Goal: Information Seeking & Learning: Learn about a topic

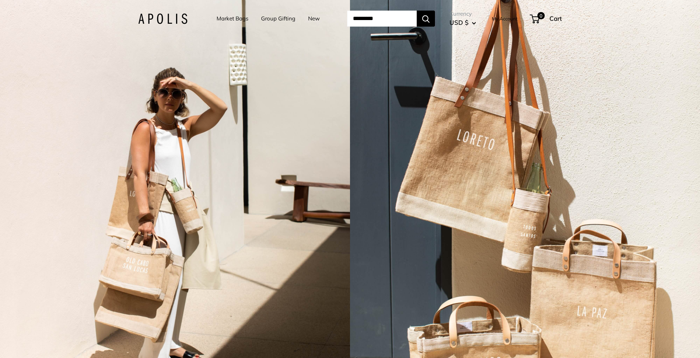
click at [230, 19] on link "Market Bags" at bounding box center [233, 18] width 32 height 10
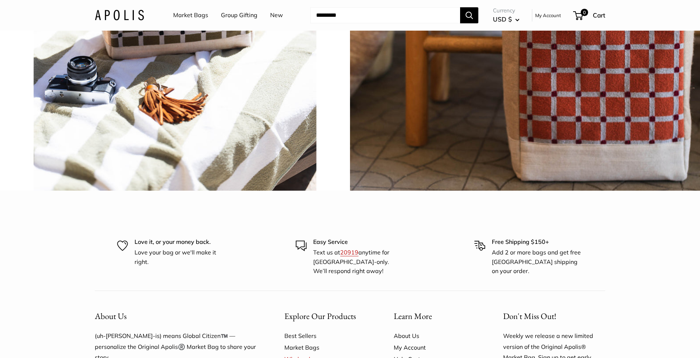
scroll to position [1872, 0]
click at [534, 26] on span "chenille brick" at bounding box center [525, 15] width 70 height 21
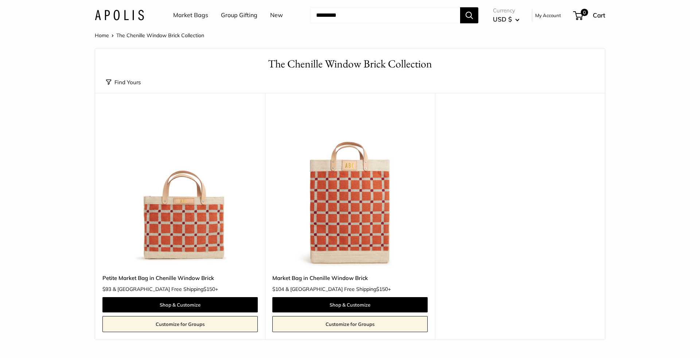
click at [194, 20] on link "Market Bags" at bounding box center [190, 15] width 35 height 11
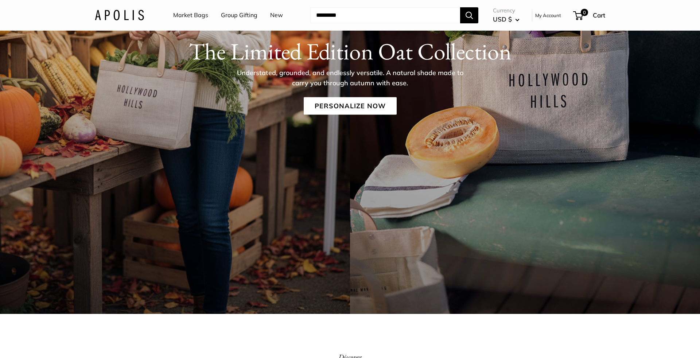
scroll to position [155, 0]
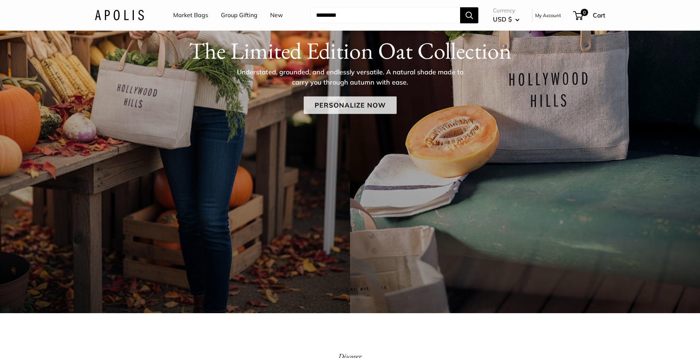
click at [362, 106] on link "Personalize Now" at bounding box center [350, 105] width 93 height 18
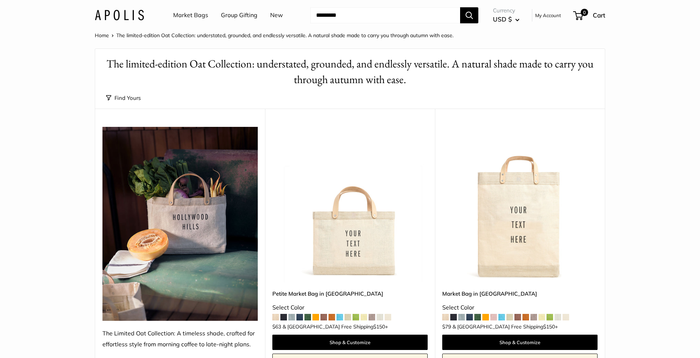
click at [286, 318] on span at bounding box center [283, 317] width 7 height 7
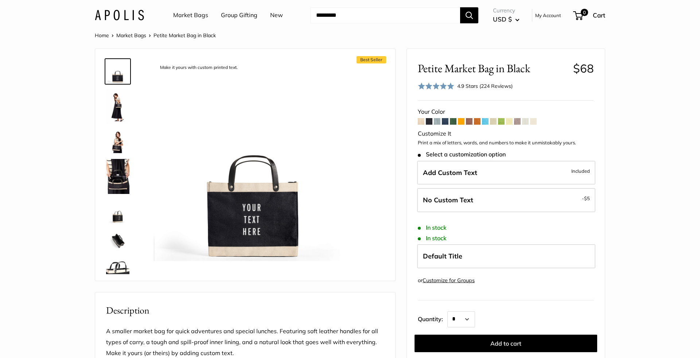
click at [439, 121] on span at bounding box center [437, 121] width 7 height 7
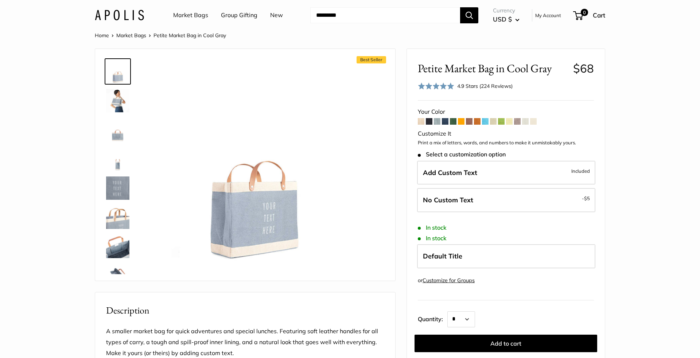
click at [447, 123] on span at bounding box center [445, 121] width 7 height 7
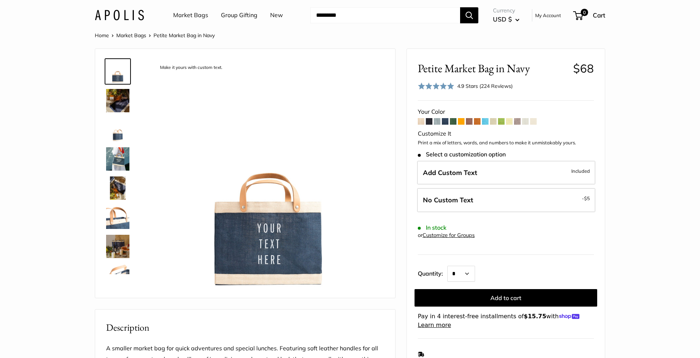
click at [455, 122] on span at bounding box center [453, 121] width 7 height 7
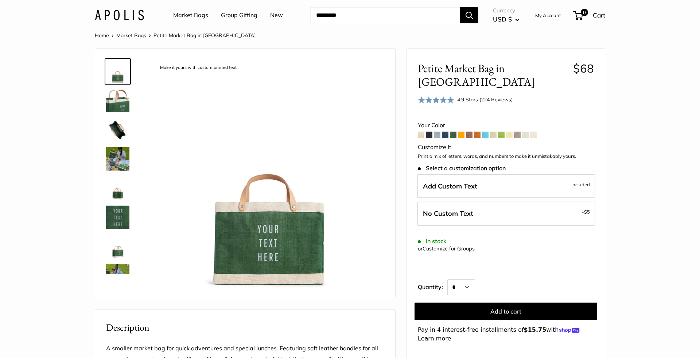
click at [516, 132] on span at bounding box center [517, 135] width 7 height 7
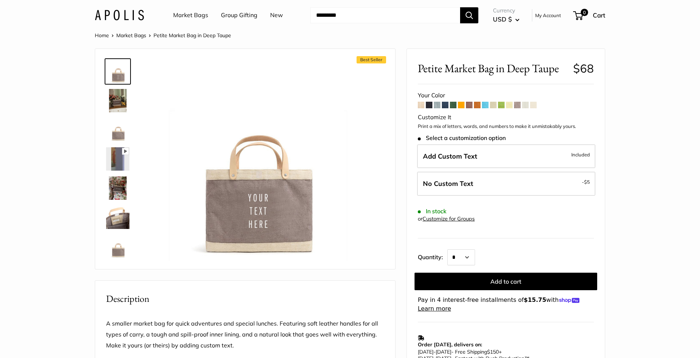
click at [528, 106] on span at bounding box center [525, 105] width 7 height 7
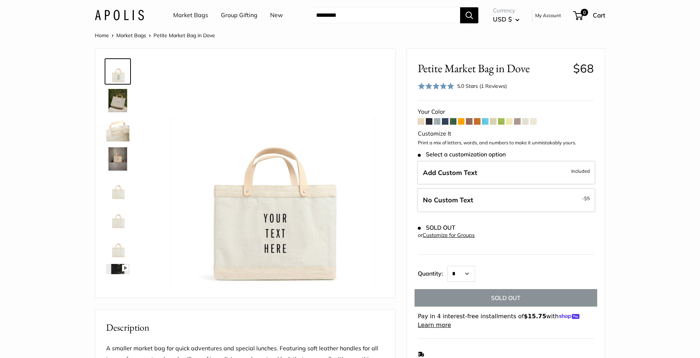
click at [534, 121] on span at bounding box center [533, 121] width 7 height 7
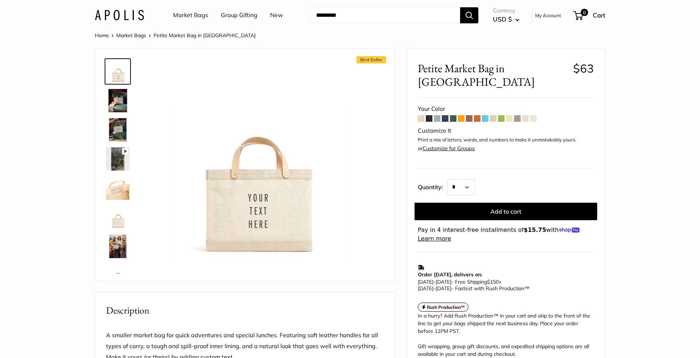
click at [478, 115] on span at bounding box center [477, 118] width 7 height 7
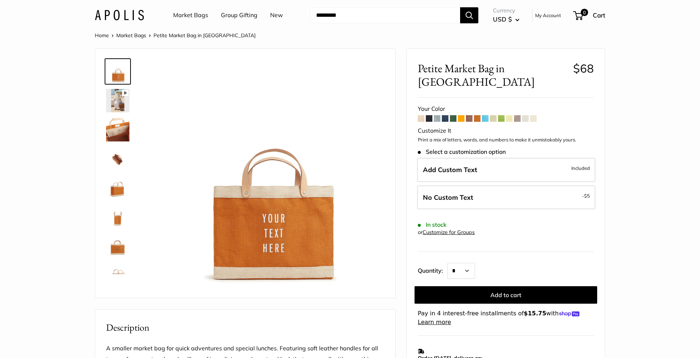
click at [469, 115] on span at bounding box center [469, 118] width 7 height 7
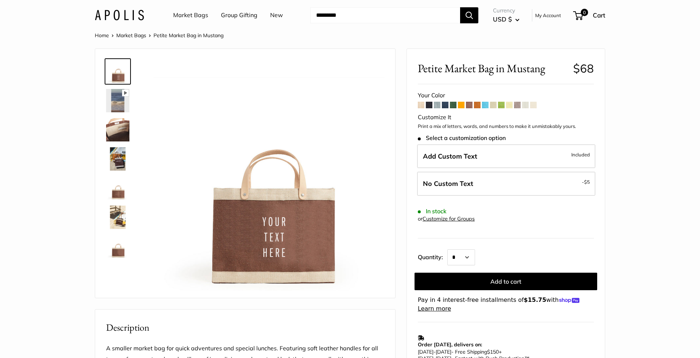
click at [429, 106] on span at bounding box center [429, 105] width 7 height 7
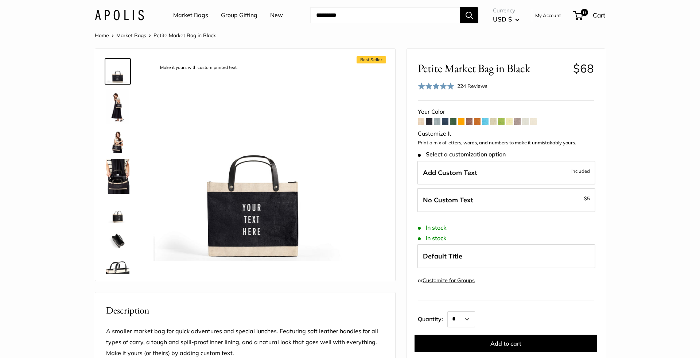
click at [436, 122] on span at bounding box center [437, 121] width 7 height 7
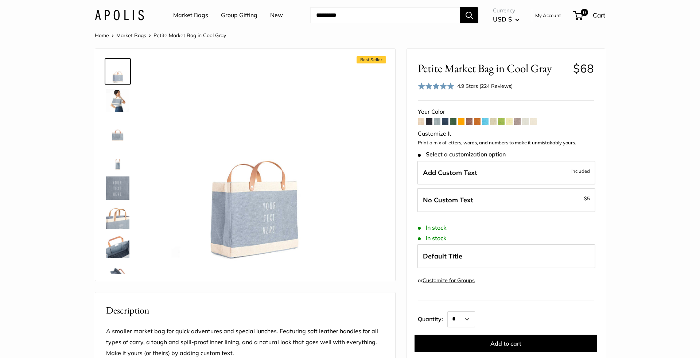
click at [447, 121] on span at bounding box center [445, 121] width 7 height 7
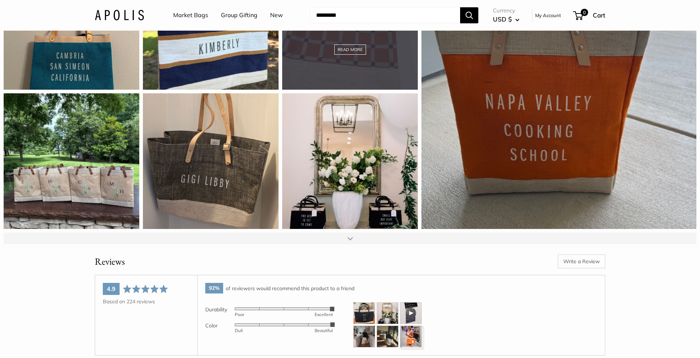
scroll to position [994, 0]
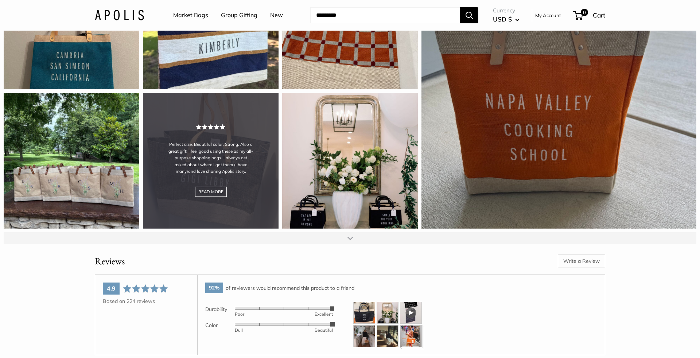
click at [191, 202] on div "Perfect size. Beautiful color. Strong. Also a great gift! I feel good using the…" at bounding box center [211, 161] width 136 height 136
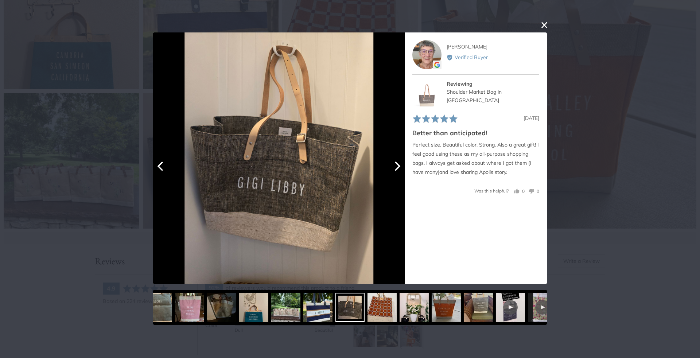
click at [394, 175] on div at bounding box center [279, 158] width 252 height 252
click at [399, 167] on icon "Next" at bounding box center [398, 166] width 6 height 9
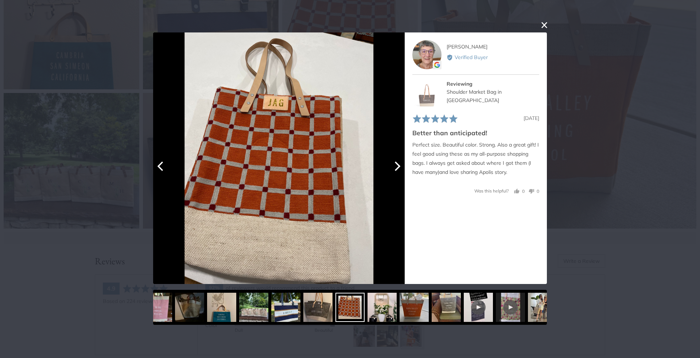
click at [399, 167] on icon "Next" at bounding box center [398, 166] width 6 height 9
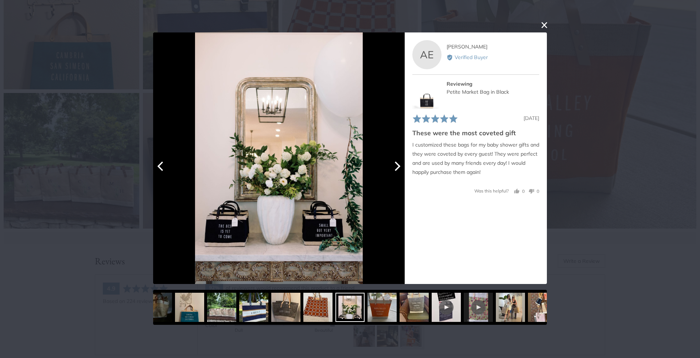
click at [399, 167] on icon "Next" at bounding box center [398, 166] width 6 height 9
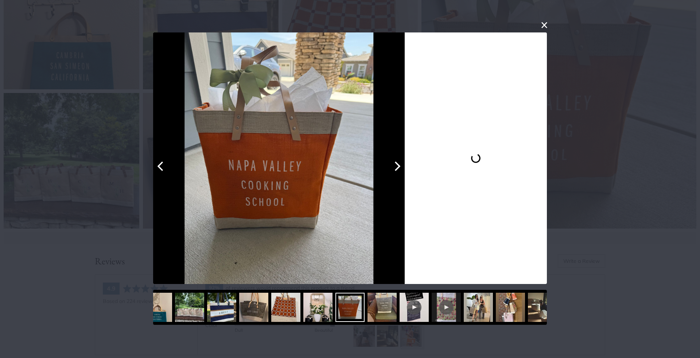
click at [399, 167] on icon "Next" at bounding box center [398, 166] width 6 height 9
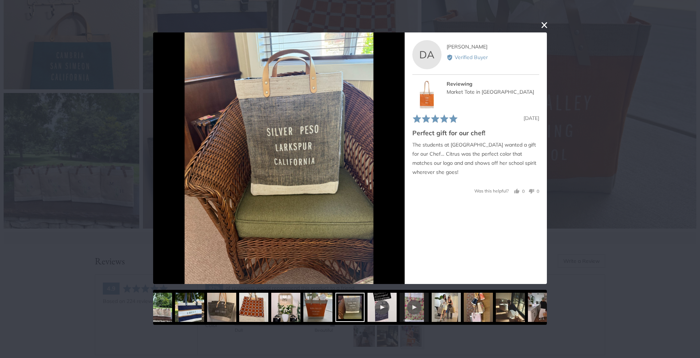
click at [544, 27] on button "close this modal window" at bounding box center [544, 25] width 9 height 9
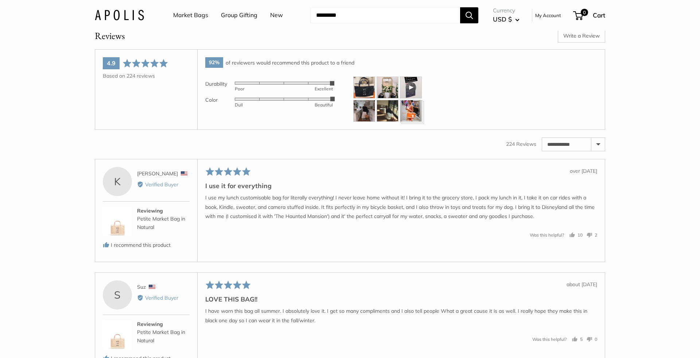
scroll to position [1287, 0]
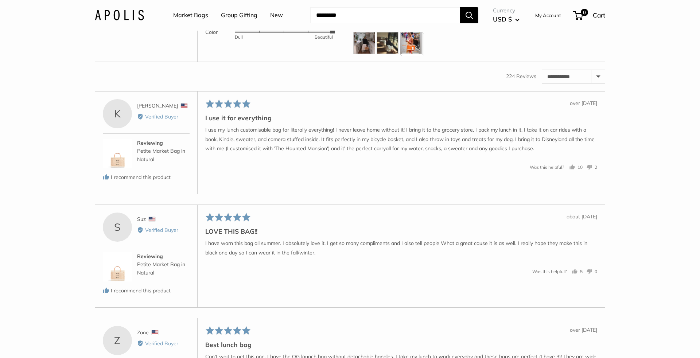
click at [253, 153] on p "I use my lunch customisable bag for literally everything! I never leave home wi…" at bounding box center [401, 139] width 392 height 28
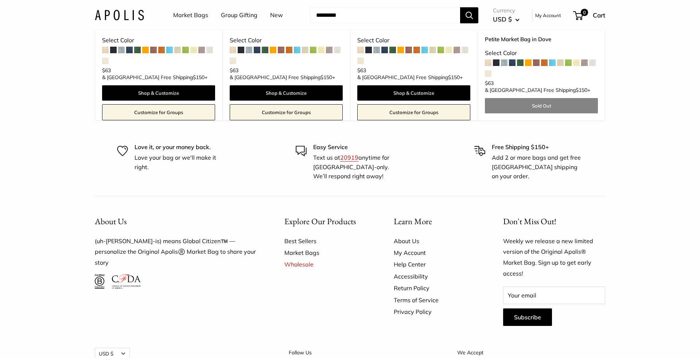
scroll to position [2446, 0]
